Goal: Navigation & Orientation: Find specific page/section

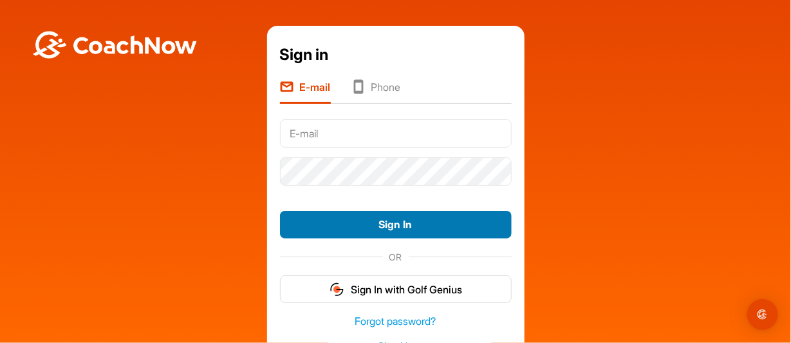
type input "[EMAIL_ADDRESS][DOMAIN_NAME]"
click at [386, 226] on button "Sign In" at bounding box center [396, 225] width 232 height 28
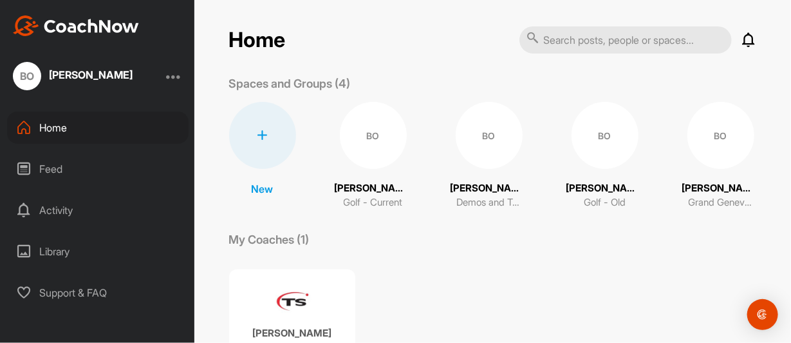
click at [51, 174] on div "Feed" at bounding box center [98, 169] width 182 height 32
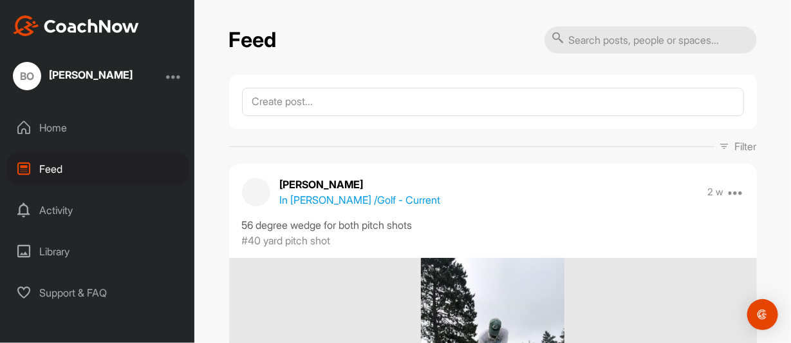
click at [46, 210] on div "Activity" at bounding box center [98, 210] width 182 height 32
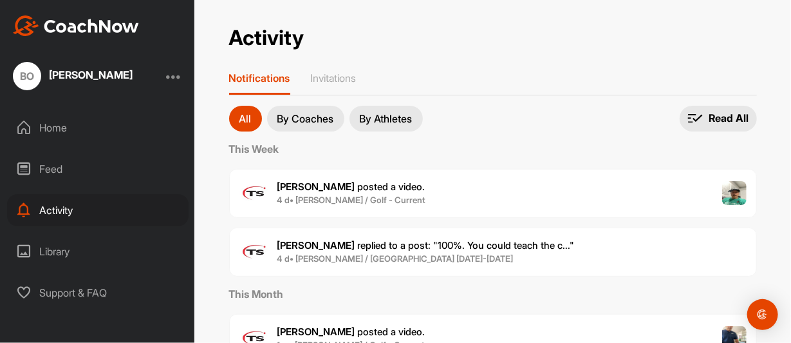
click at [55, 165] on div "Feed" at bounding box center [98, 169] width 182 height 32
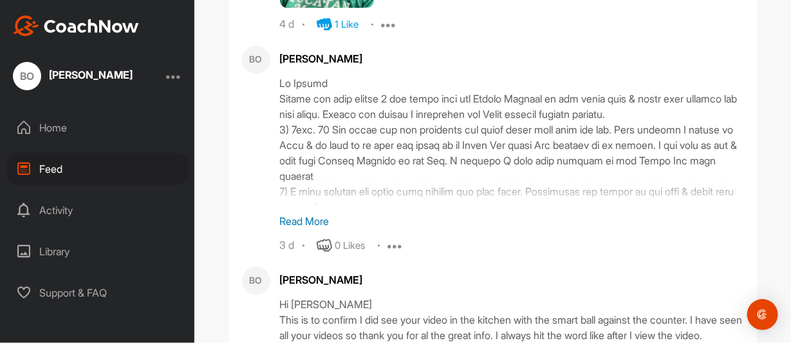
scroll to position [2704, 0]
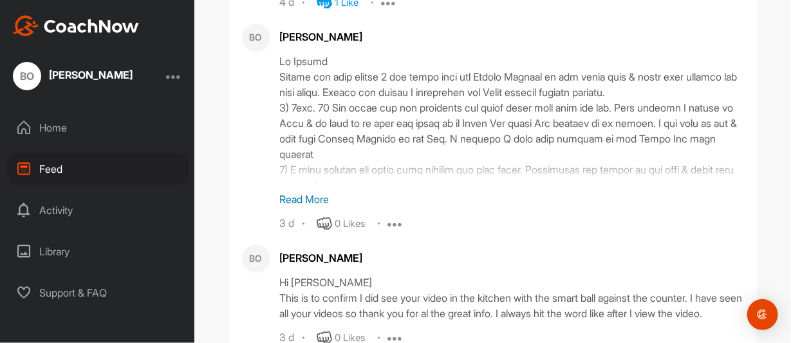
click at [314, 196] on p "Read More" at bounding box center [512, 198] width 464 height 15
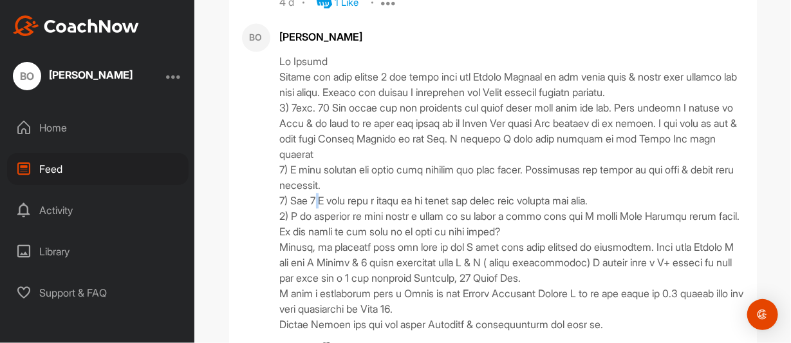
click at [314, 196] on div at bounding box center [512, 192] width 464 height 278
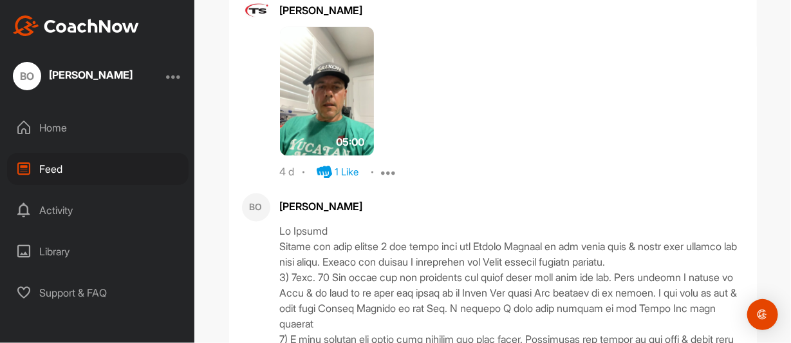
scroll to position [2318, 0]
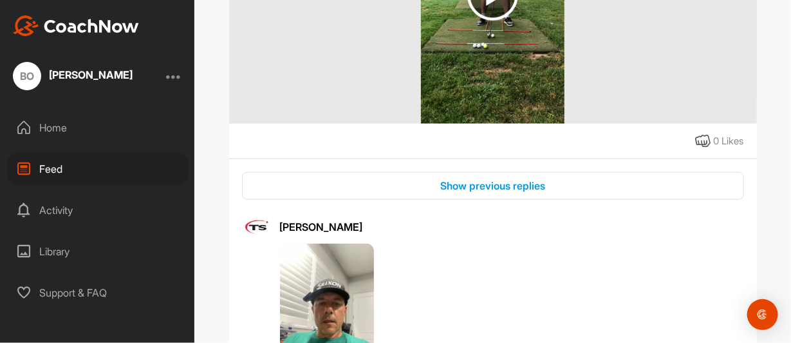
click at [174, 77] on div at bounding box center [173, 75] width 15 height 15
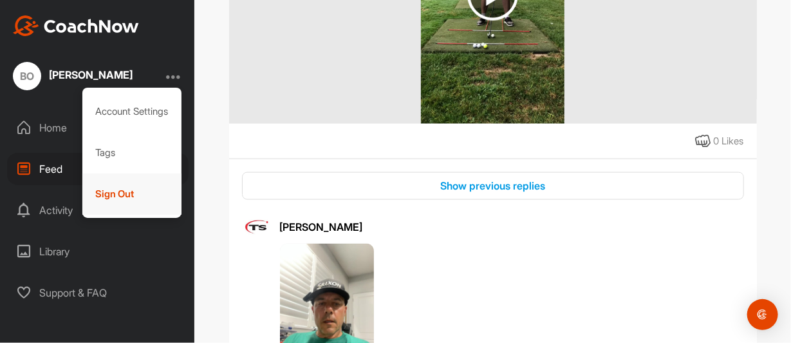
click at [117, 192] on div "Sign Out" at bounding box center [132, 193] width 100 height 41
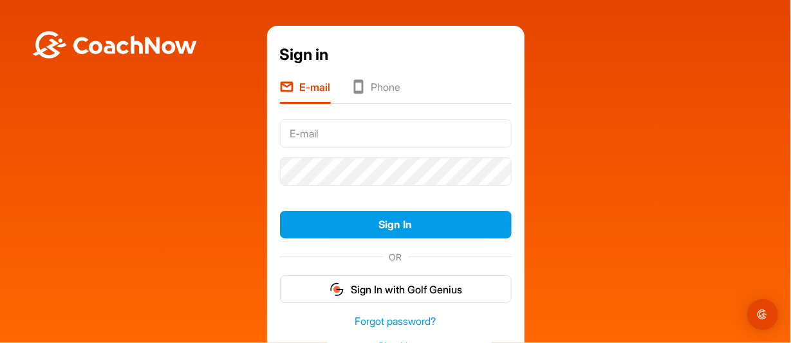
type input "[EMAIL_ADDRESS][DOMAIN_NAME]"
